Goal: Task Accomplishment & Management: Use online tool/utility

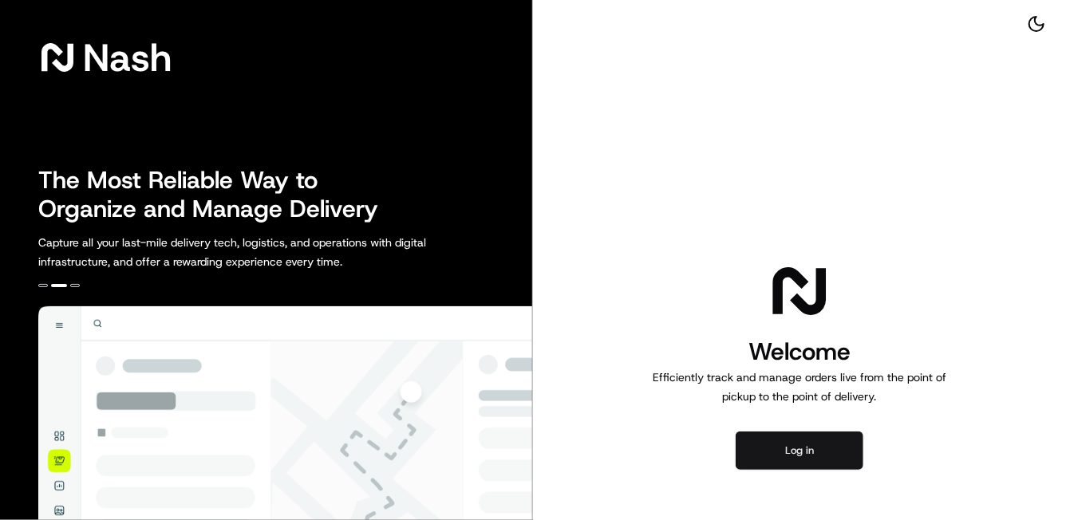
click at [801, 464] on button "Log in" at bounding box center [800, 451] width 128 height 38
